Goal: Entertainment & Leisure: Consume media (video, audio)

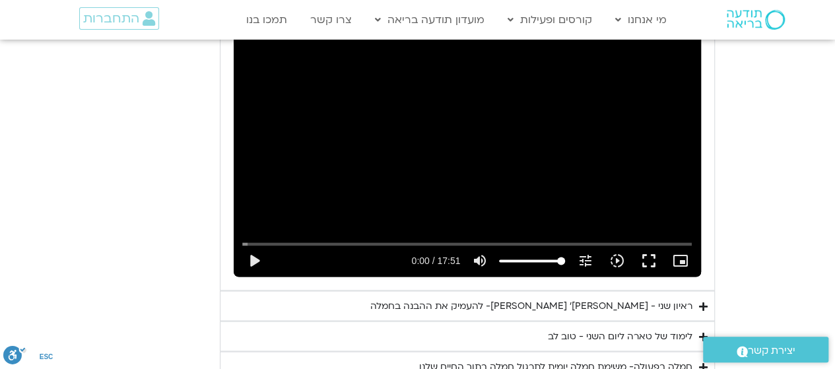
scroll to position [3454, 0]
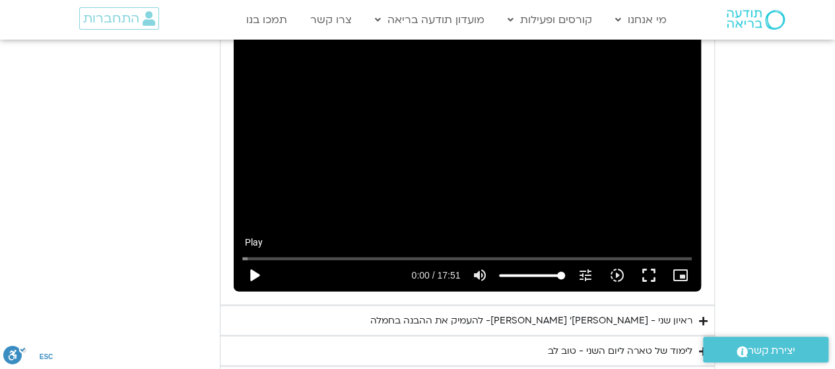
click at [249, 259] on button "play_arrow" at bounding box center [254, 275] width 32 height 32
type input "2.380466"
drag, startPoint x: 247, startPoint y: 233, endPoint x: 206, endPoint y: 232, distance: 40.9
click at [242, 254] on input "Seek" at bounding box center [467, 258] width 450 height 8
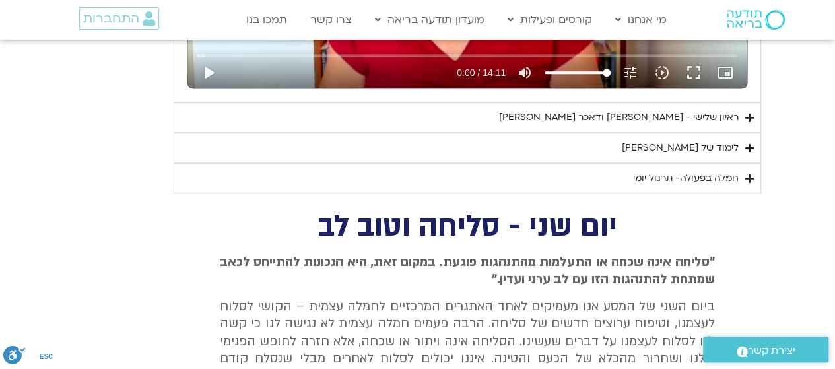
scroll to position [2976, 0]
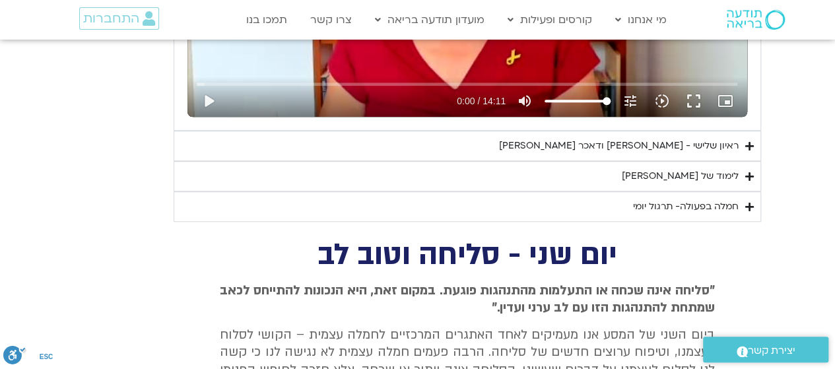
click at [743, 145] on summary "ראיון שלישי - [PERSON_NAME] ודאכר [PERSON_NAME]" at bounding box center [467, 146] width 587 height 30
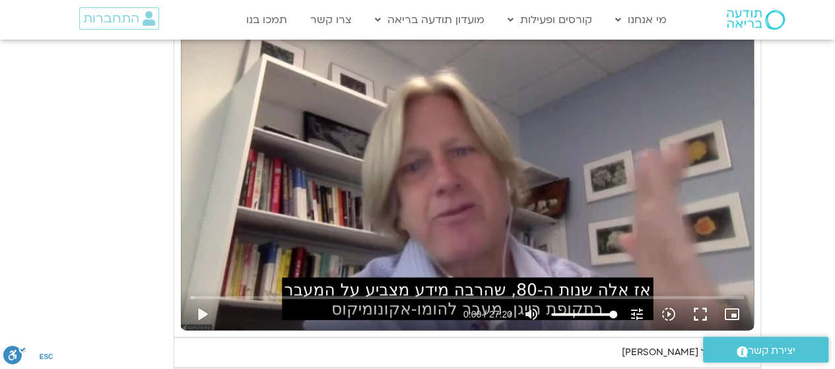
scroll to position [3167, 0]
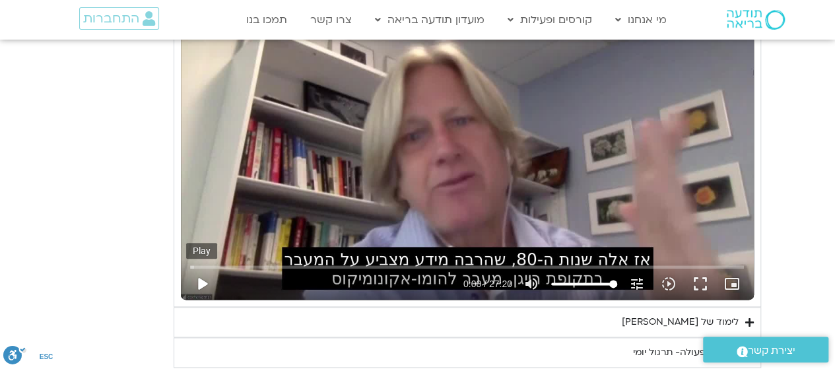
click at [199, 284] on button "play_arrow" at bounding box center [202, 284] width 32 height 32
type input "1071.88"
type input "0.018966"
type input "1071.88"
type input "0.150987"
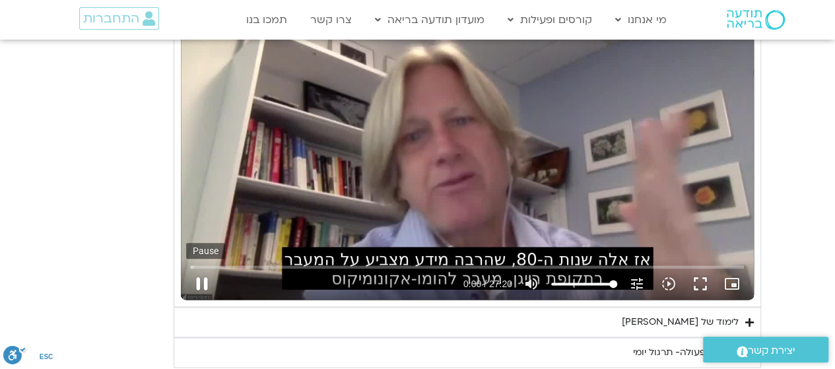
type input "1071.88"
type input "0.281693"
type input "1071.88"
type input "0.409225"
type input "1071.88"
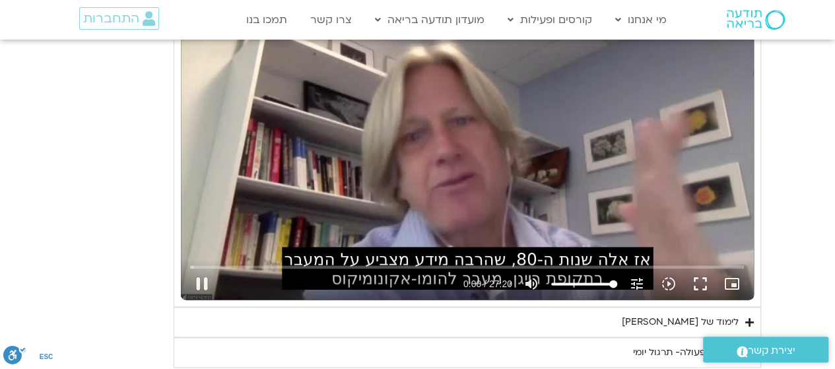
type input "0.557266"
type input "1071.88"
type input "0.67459"
type input "1071.88"
type input "0.804508"
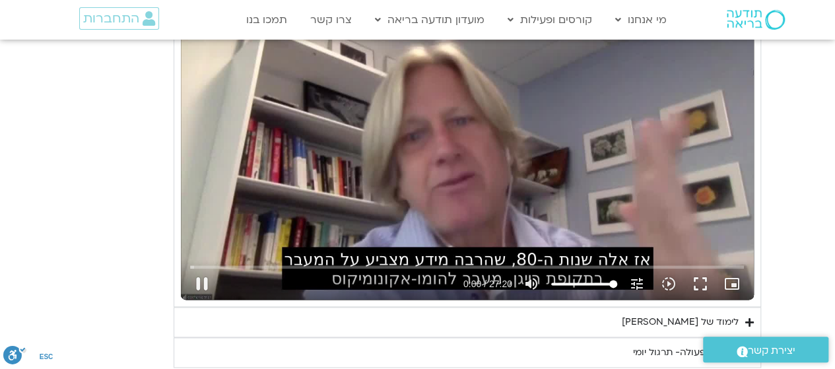
type input "1071.88"
type input "0.934643"
type input "1071.88"
type input "1.069912"
type input "1071.88"
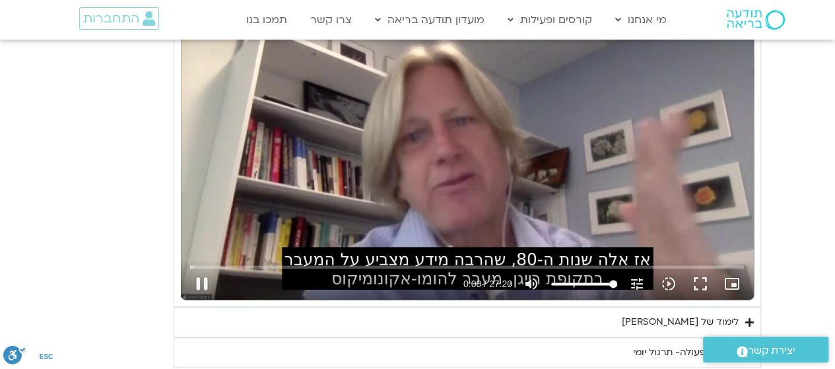
type input "1.201532"
type input "1071.88"
type input "1.336369"
type input "1071.88"
type input "1.467701"
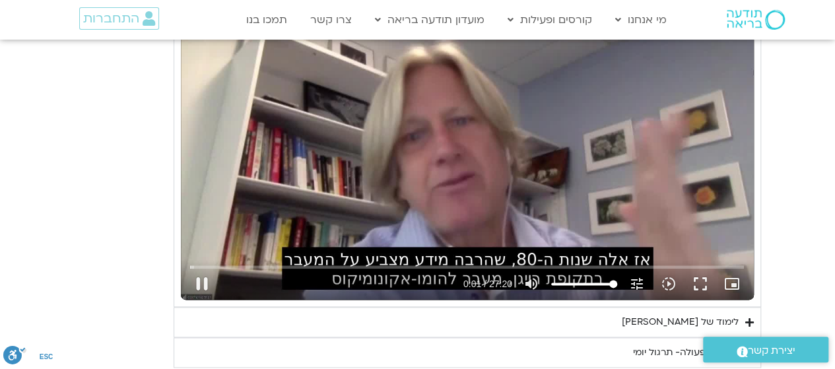
type input "1071.88"
type input "1.601093"
type input "1071.88"
type input "1.737959"
type input "1071.88"
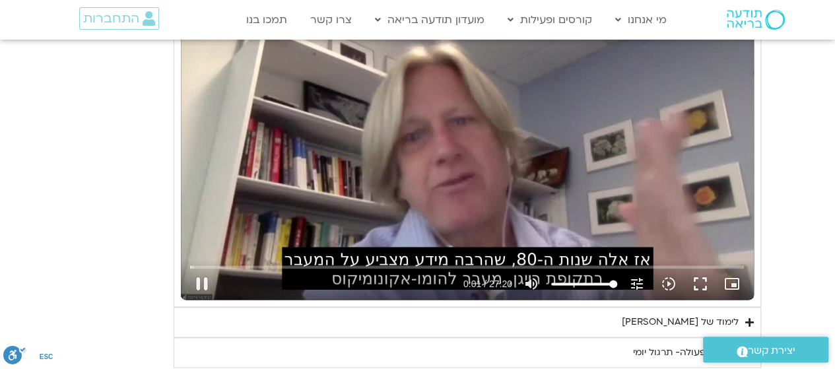
type input "1.870111"
type input "1071.88"
type input "2.002556"
type input "1071.88"
type input "2.135715"
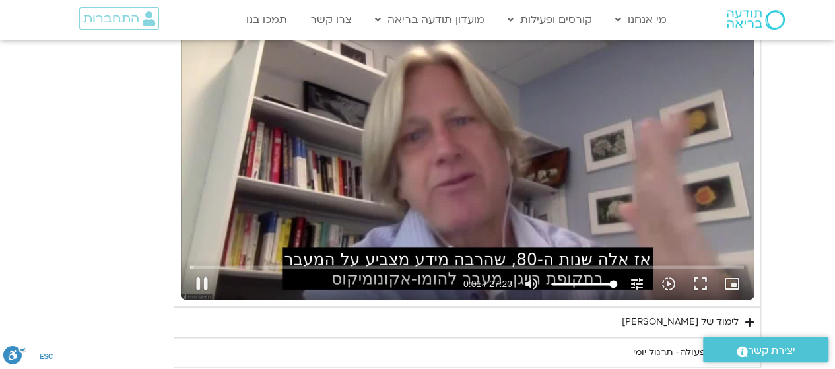
type input "1071.88"
type input "2.270696"
type input "1071.88"
type input "2.402783"
type input "1071.88"
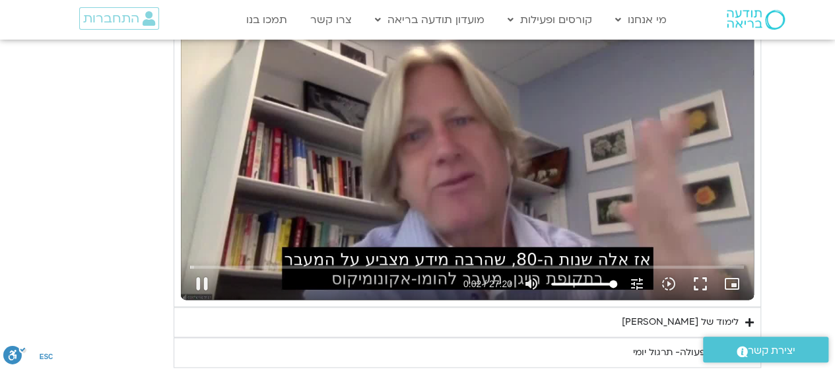
type input "2.536176"
type input "1071.88"
type input "2.670268"
type input "1071.88"
type input "2.802499"
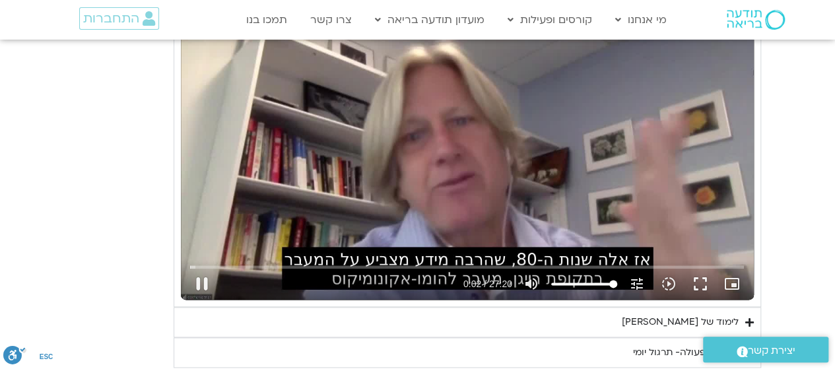
type input "1071.88"
type input "2.939384"
type input "1071.88"
type input "3.069859"
type input "1071.88"
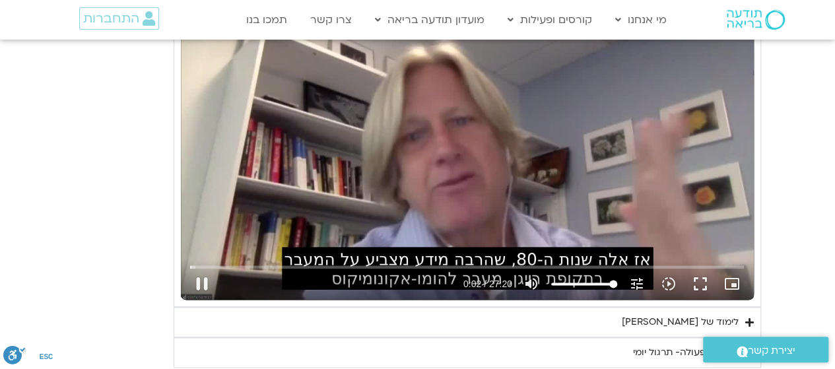
type input "3.198258"
type input "1071.88"
type input "3.333623"
type input "1071.88"
type input "3.469687"
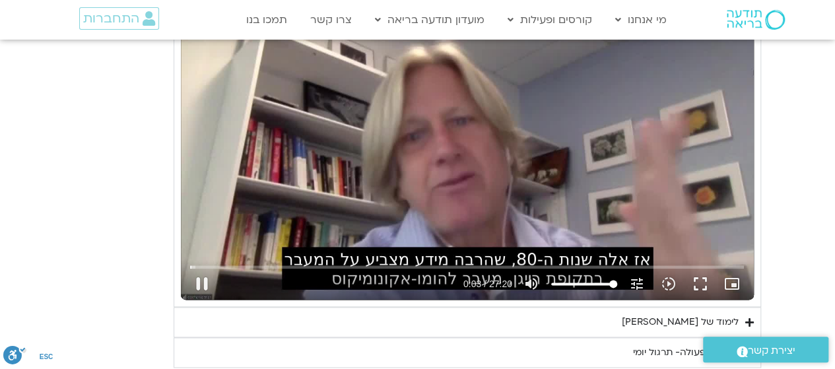
type input "1071.88"
type input "3.601819"
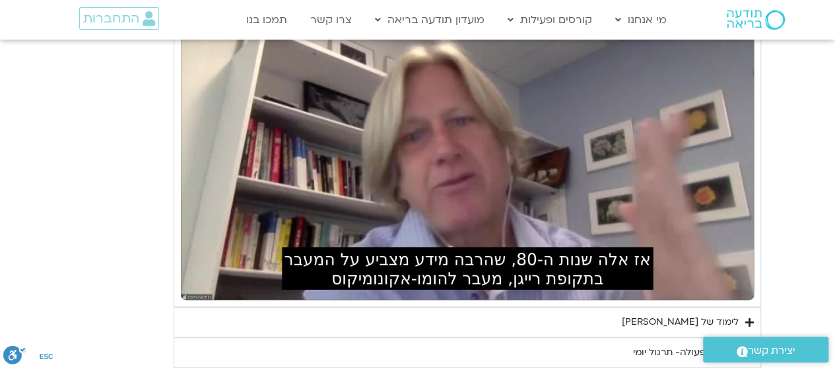
type input "1071.88"
type input "12.416106"
type input "1071.88"
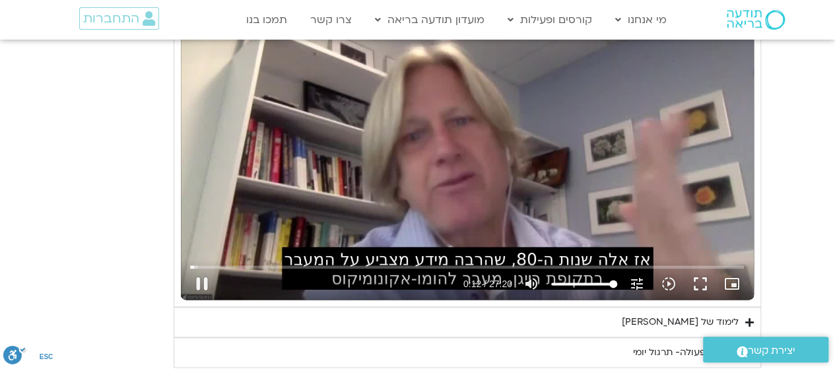
type input "12.512109"
type input "1071.88"
type input "12.643087"
type input "1071.88"
type input "12.774299"
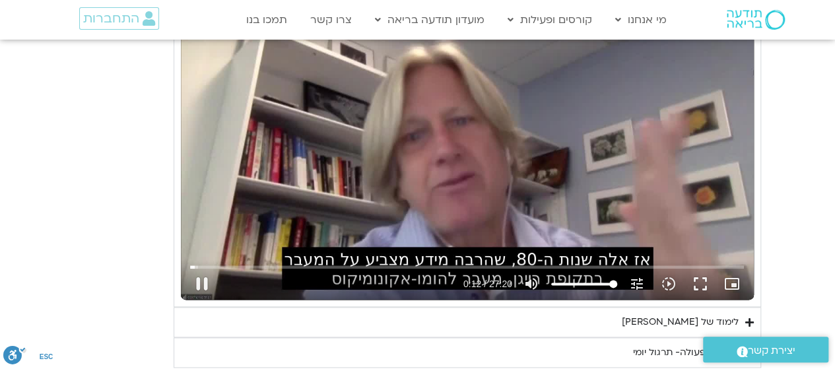
type input "1071.88"
type input "12.904011"
type input "1071.88"
type input "13.024998"
type input "1071.88"
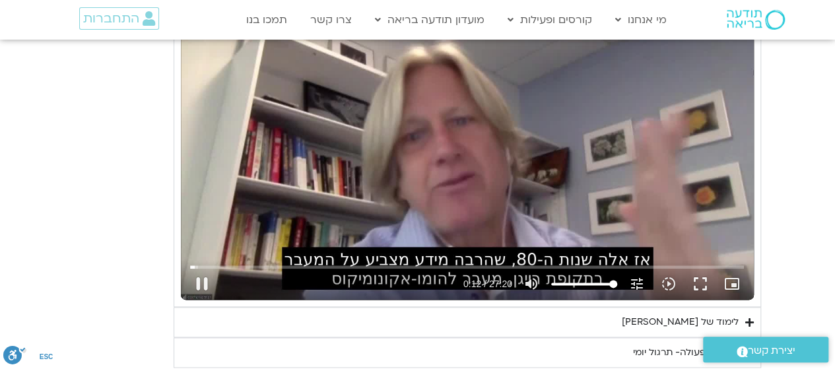
type input "13.151106"
type input "1071.88"
type input "13.303802"
type input "1071.88"
type input "13.437911"
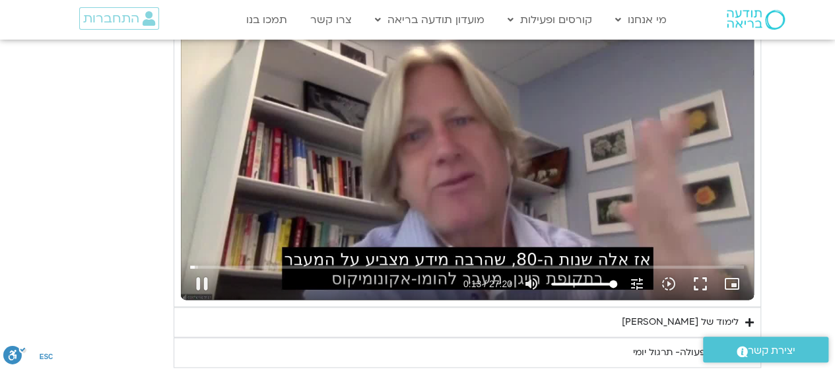
type input "1071.88"
type input "13.570198"
type input "1071.88"
type input "13.710369"
type input "1071.88"
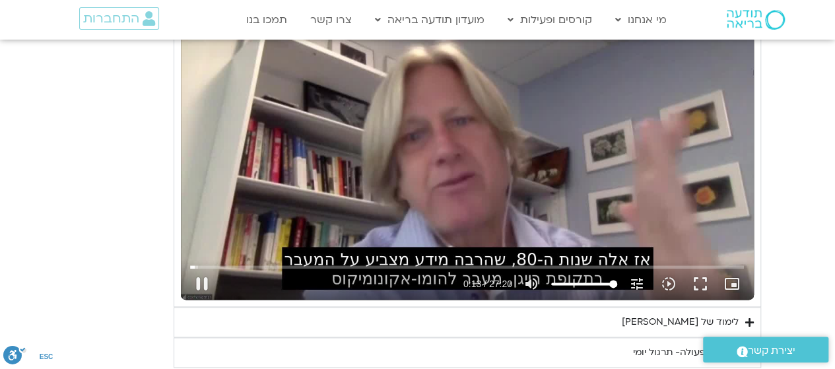
type input "13.821549"
type input "1071.88"
type input "13.954084"
type input "1071.88"
type input "14.09249"
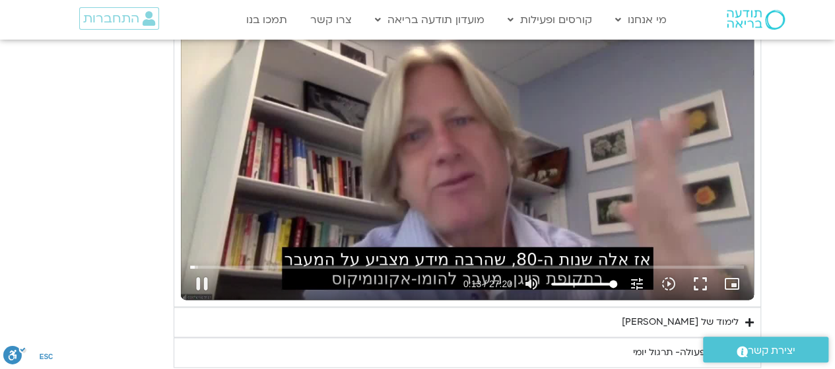
type input "1071.88"
type input "14.209912"
type input "1071.88"
type input "14.342092"
type input "1071.88"
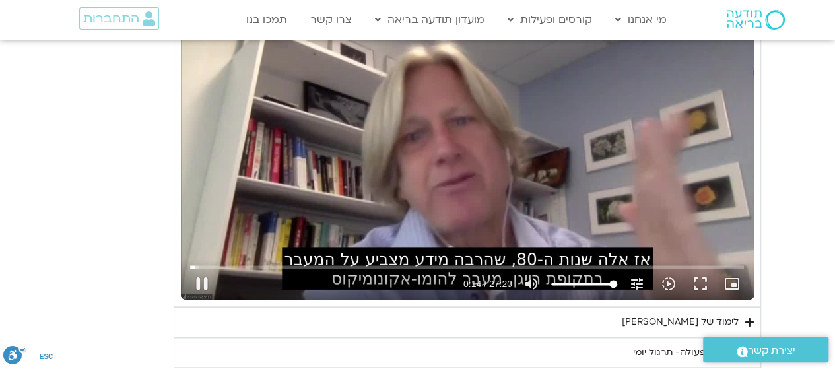
type input "14.473989"
type input "1071.88"
type input "14.602999"
type input "1071.88"
type input "14.732513"
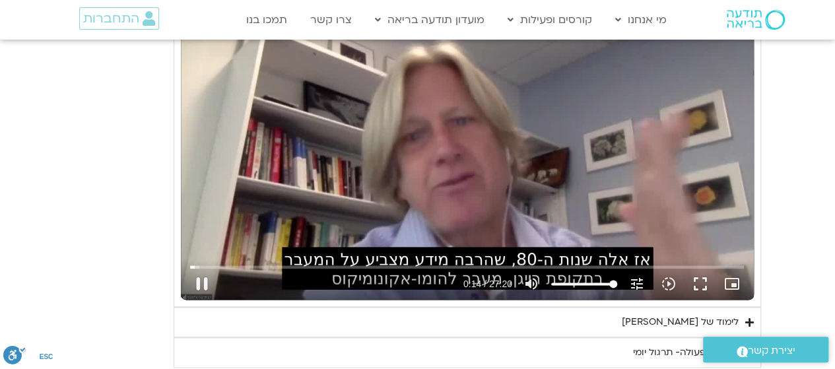
type input "1071.88"
type input "14.866352"
type input "1071.88"
type input "15.00409"
type input "1071.88"
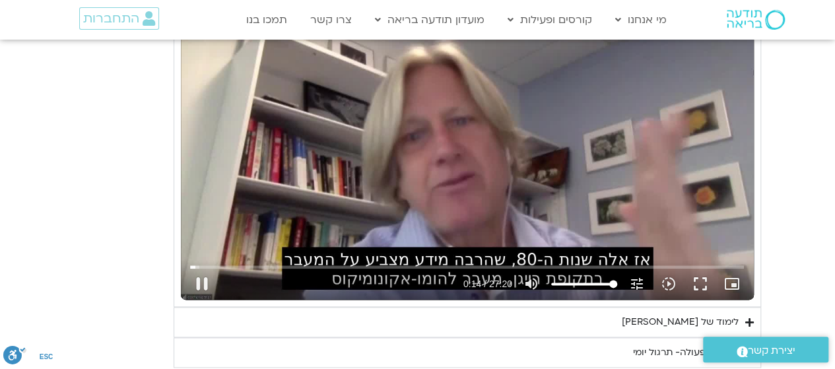
type input "15.139361"
type input "1071.88"
type input "15.27078"
type input "1071.88"
type input "15.403113"
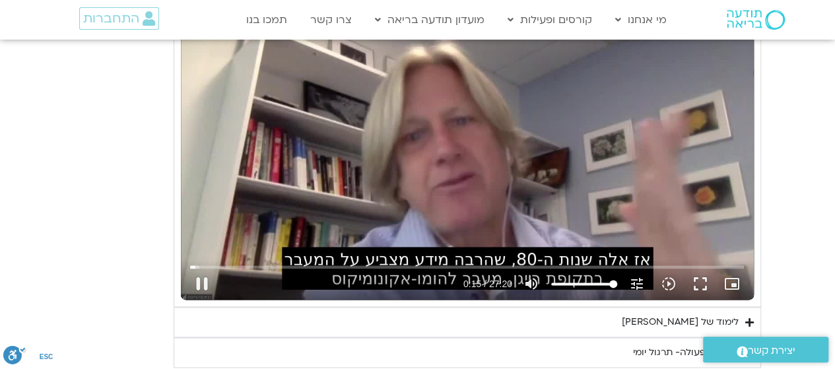
type input "1071.88"
type input "15.538172"
type input "1071.88"
type input "15.67097"
type input "1071.88"
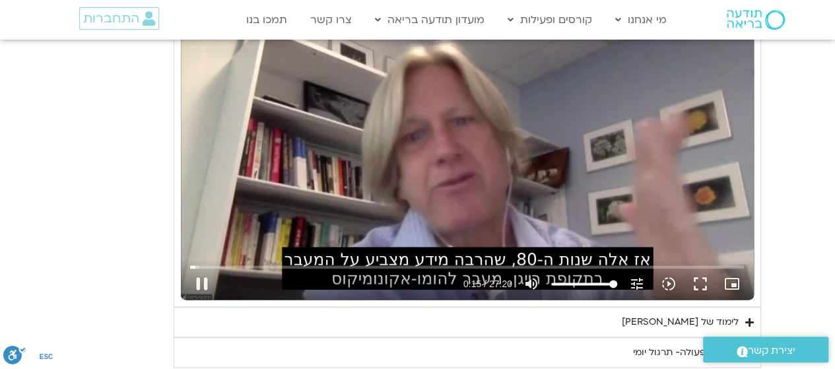
type input "15.797405"
type input "1071.88"
type input "15.929495"
type input "1071.88"
type input "16.059642"
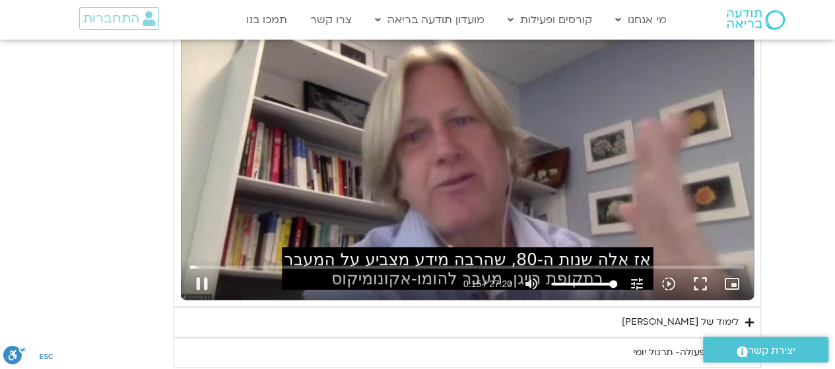
type input "1071.88"
type input "16.194384"
type input "1071.88"
type input "16.324722"
type input "1071.88"
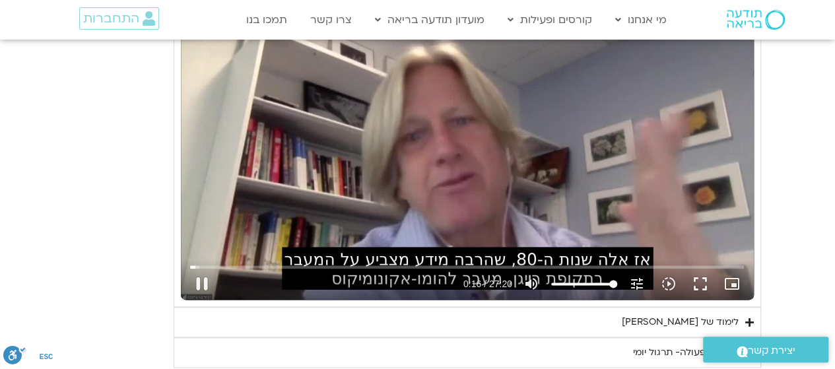
type input "16.458534"
type input "1071.88"
type input "16.592084"
type input "1071.88"
type input "16.739965"
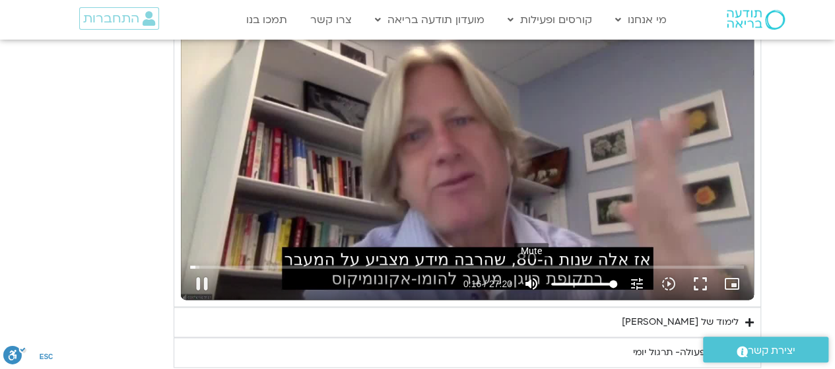
type input "1071.88"
type input "16.873428"
type input "1071.88"
type input "17.003639"
type input "1071.88"
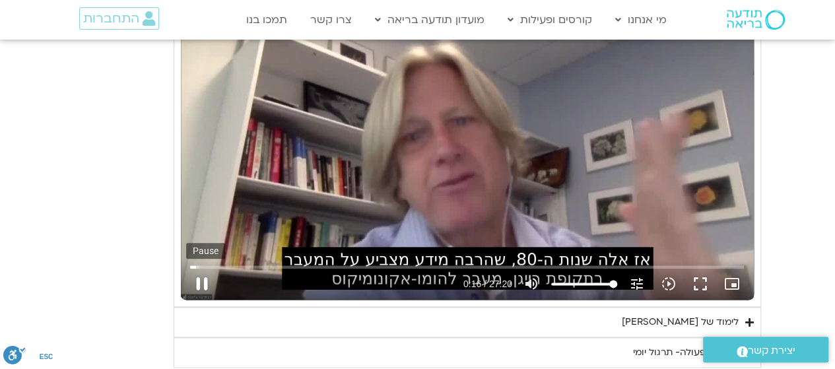
type input "17.069364"
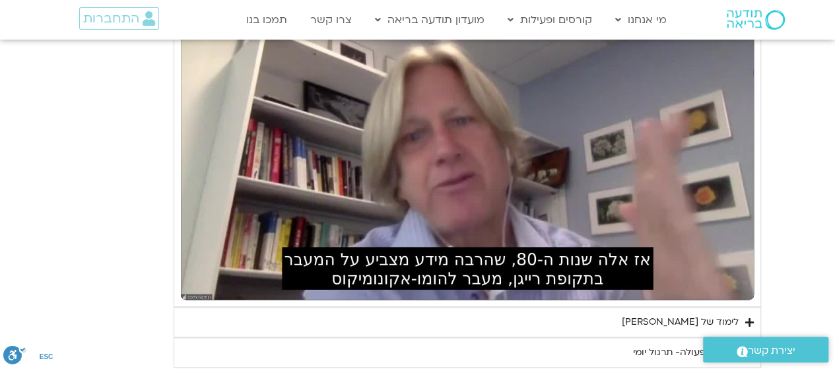
type input "1071.88"
type input "1640.5"
type input "1071.88"
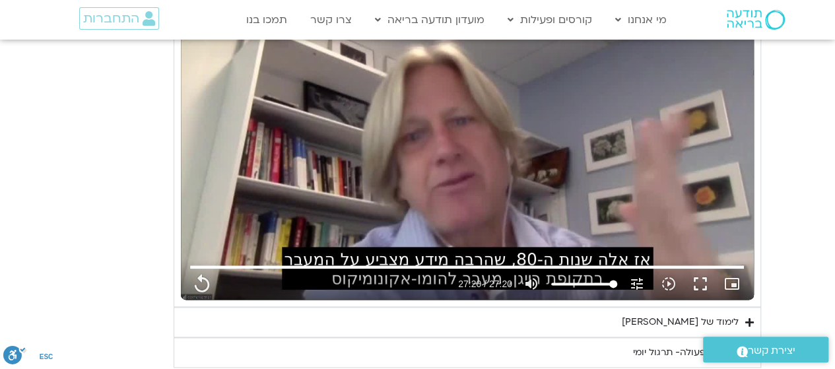
type input "1640.5"
type input "1071.88"
type input "1640.5"
type input "1071.88"
type input "1640.5"
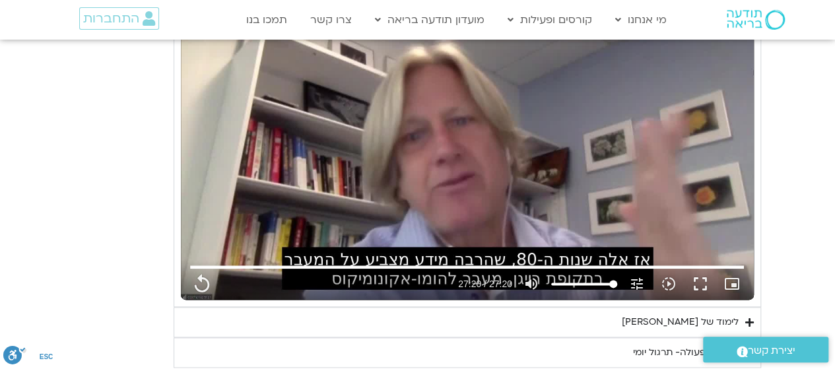
type input "1071.88"
type input "1640.5"
type input "1071.88"
type input "1640.5"
type input "1071.88"
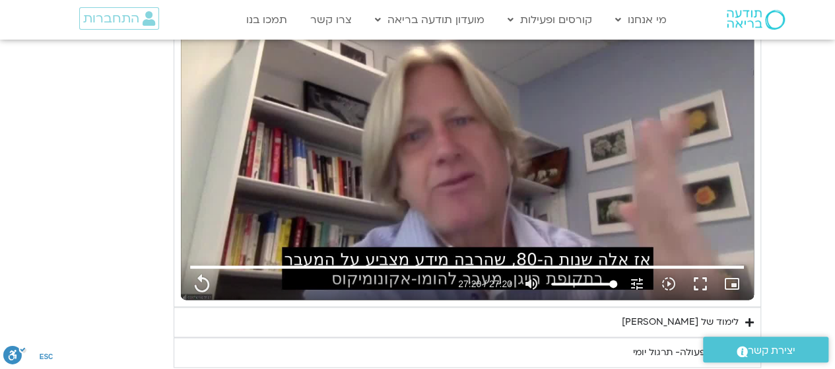
type input "1640.5"
type input "1071.88"
type input "1640.5"
type input "1071.88"
type input "1640.5"
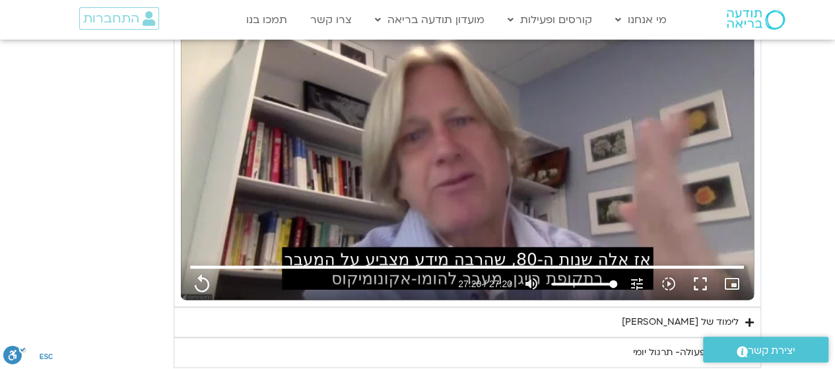
type input "1071.88"
type input "1640.5"
type input "1071.88"
type input "1640.5"
type input "1071.88"
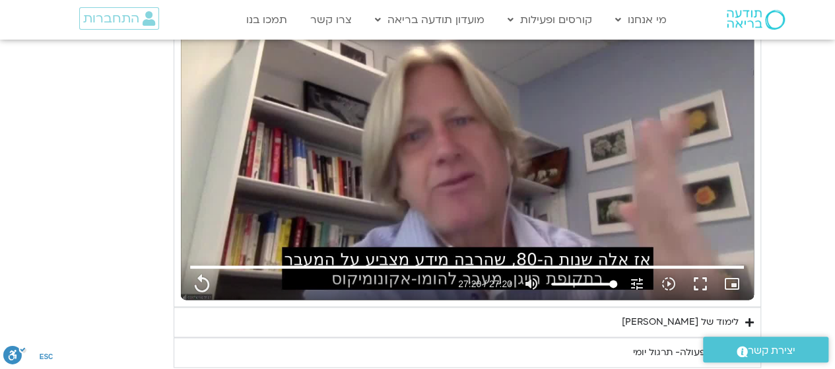
type input "1640.5"
type input "1071.88"
type input "1640.5"
type input "1071.88"
type input "1640.5"
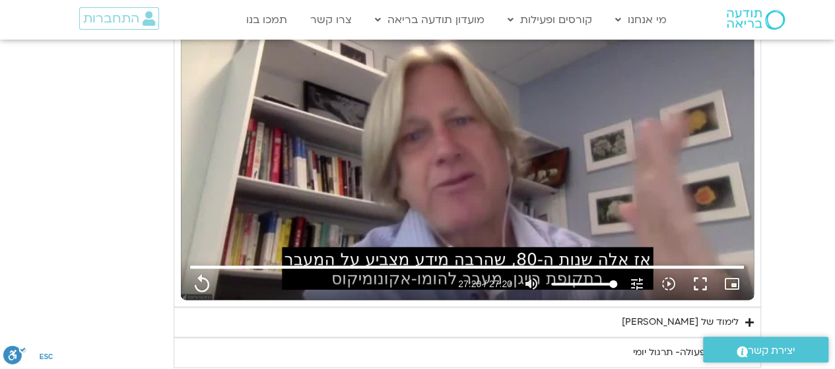
type input "1071.88"
type input "1640.5"
type input "1071.88"
type input "1640.5"
type input "1071.88"
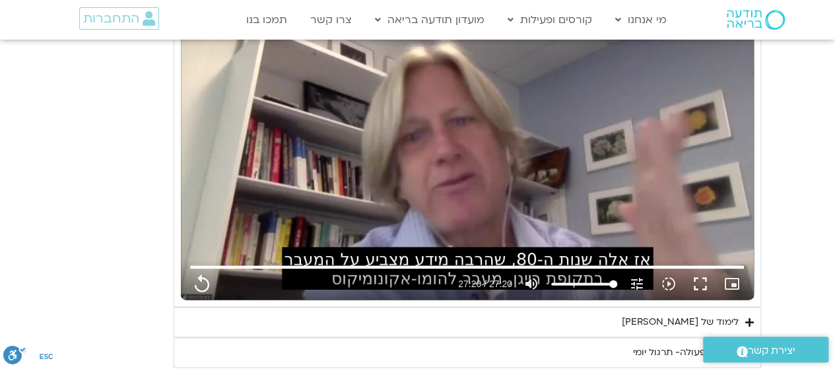
type input "1640.5"
type input "1071.88"
type input "1640.5"
type input "1071.88"
type input "1640.5"
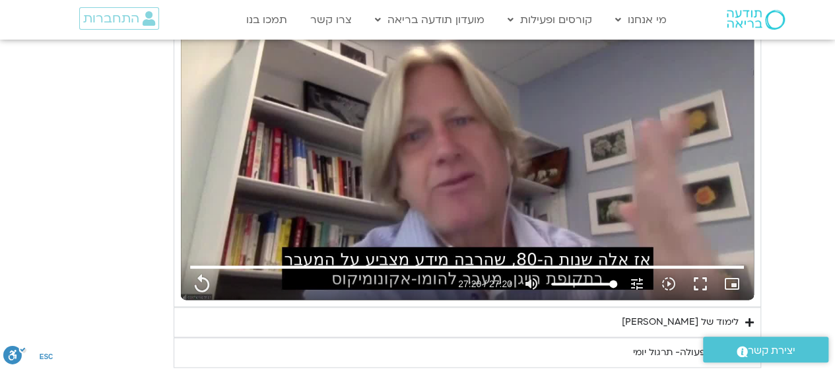
type input "1071.88"
type input "1640.5"
type input "1071.88"
type input "1640.5"
type input "1071.88"
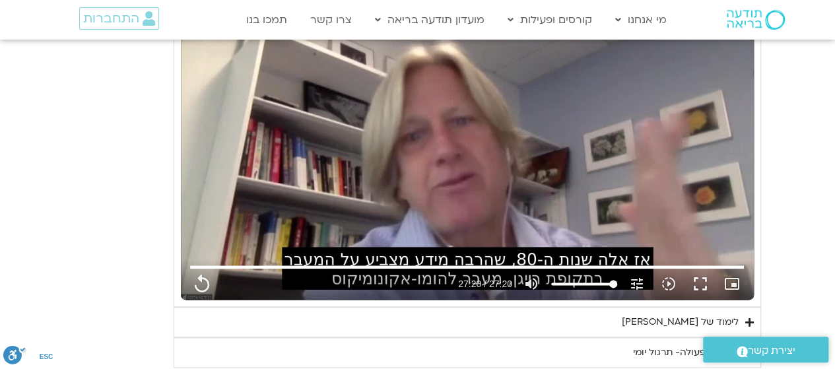
type input "1640.5"
type input "1071.88"
type input "1640.5"
type input "1071.88"
type input "1640.5"
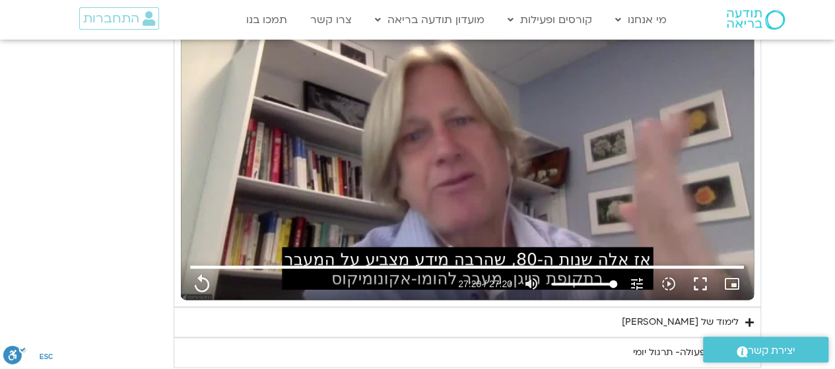
type input "1071.88"
type input "1640.5"
type input "1071.88"
type input "1640.5"
type input "1071.88"
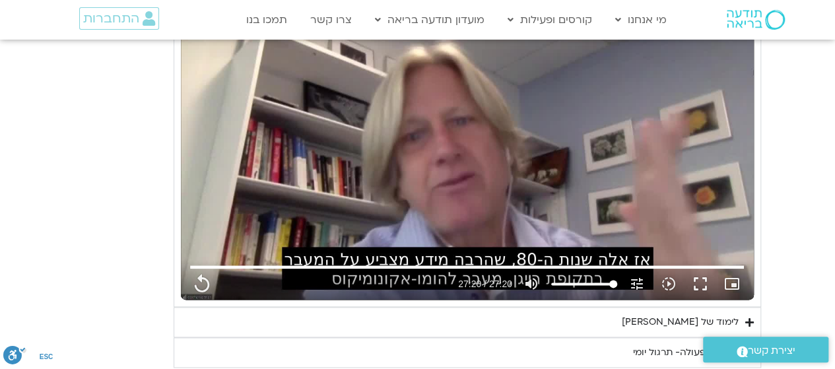
type input "1640.5"
type input "1071.88"
type input "1640.5"
type input "1071.88"
type input "1640.5"
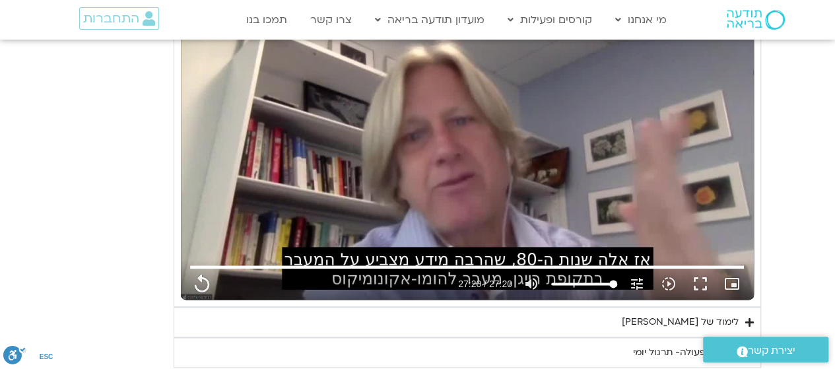
type input "1071.88"
type input "1640.5"
type input "1071.88"
type input "1640.5"
type input "1071.88"
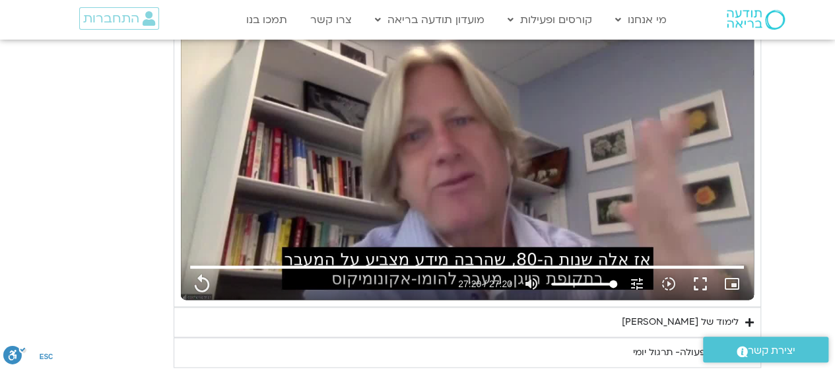
type input "1640.5"
type input "1071.88"
type input "1640.5"
type input "1071.88"
